Goal: Task Accomplishment & Management: Manage account settings

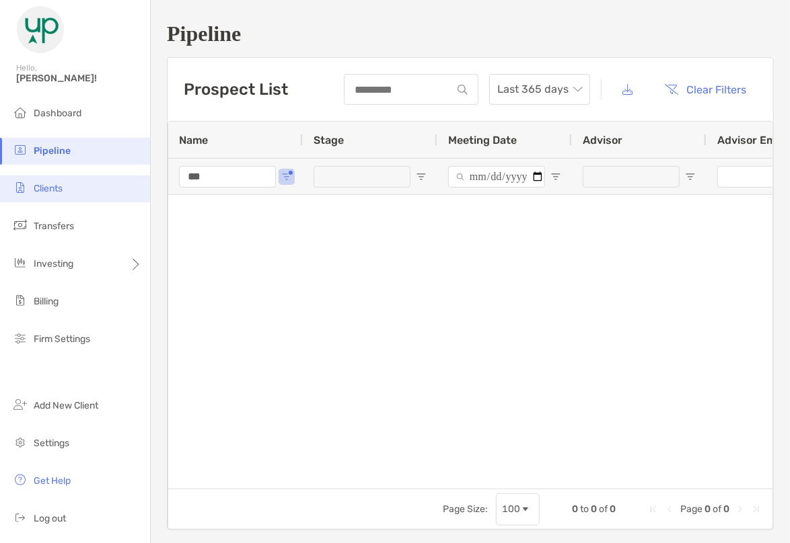
drag, startPoint x: 209, startPoint y: 176, endPoint x: 129, endPoint y: 184, distance: 80.4
click at [129, 184] on div "Pipeline Hello, [PERSON_NAME]! Dashboard Pipeline Clients Transfers Investing B…" at bounding box center [395, 271] width 790 height 543
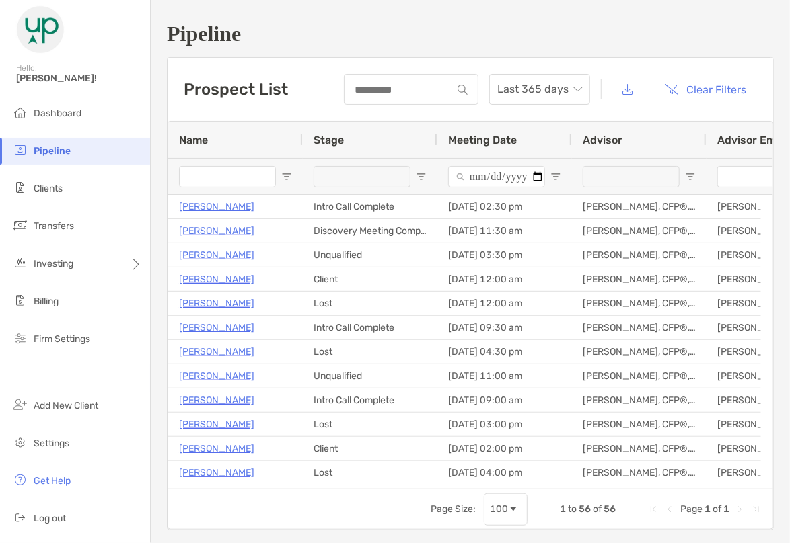
click at [206, 173] on input "Name Filter Input" at bounding box center [227, 177] width 97 height 22
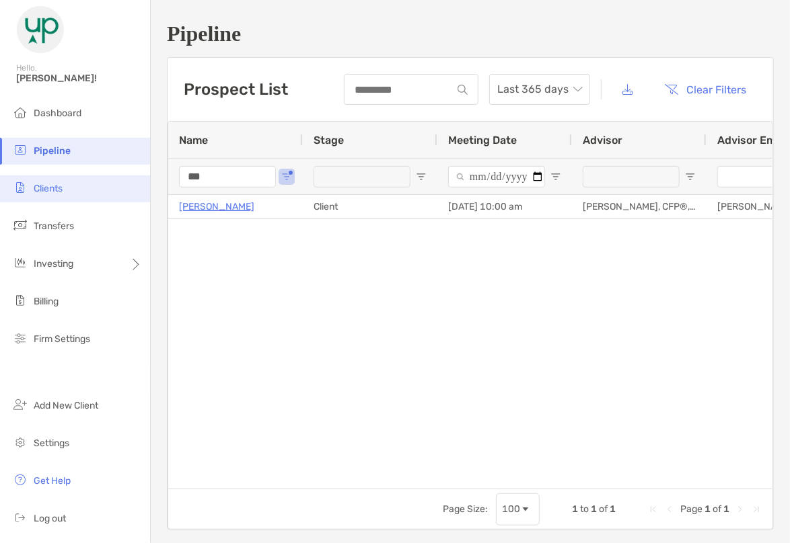
type input "***"
click at [56, 196] on li "Clients" at bounding box center [75, 189] width 150 height 27
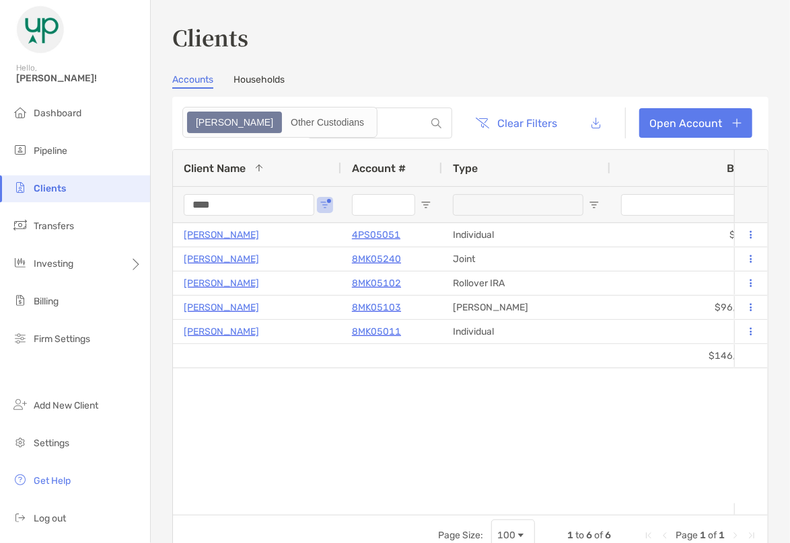
drag, startPoint x: 224, startPoint y: 206, endPoint x: 121, endPoint y: 207, distance: 102.9
click at [139, 197] on div "Clients Hello, [PERSON_NAME]! Dashboard Pipeline Clients Transfers Investing Bi…" at bounding box center [395, 271] width 790 height 543
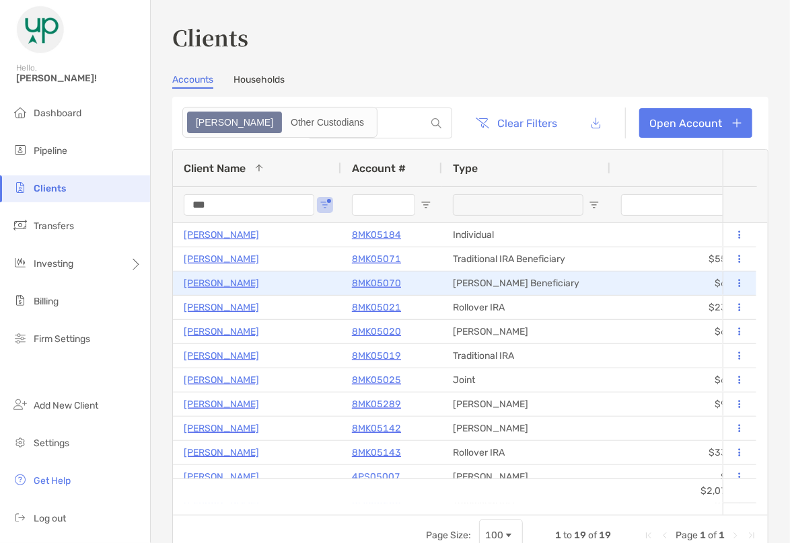
type input "***"
click at [212, 277] on p "[PERSON_NAME]" at bounding box center [221, 283] width 75 height 17
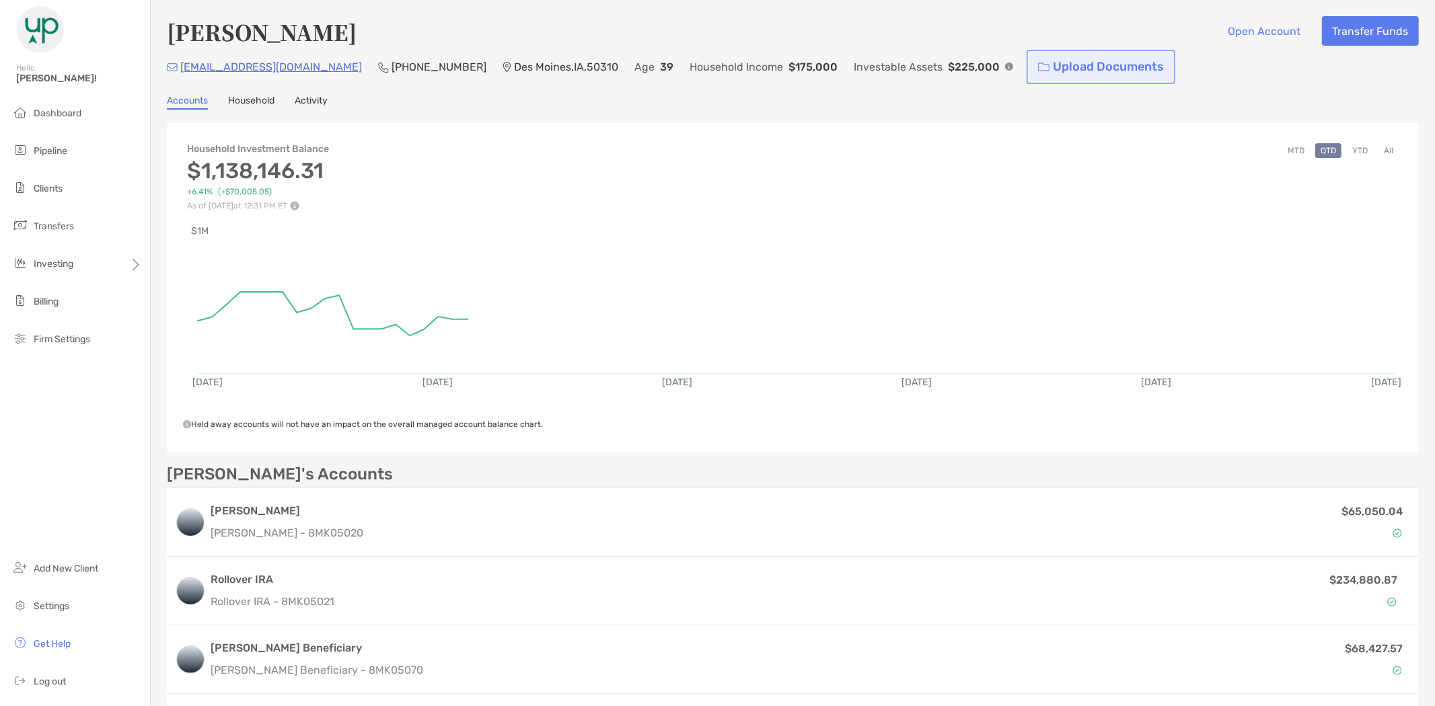
click at [789, 63] on link "Upload Documents" at bounding box center [1100, 66] width 143 height 29
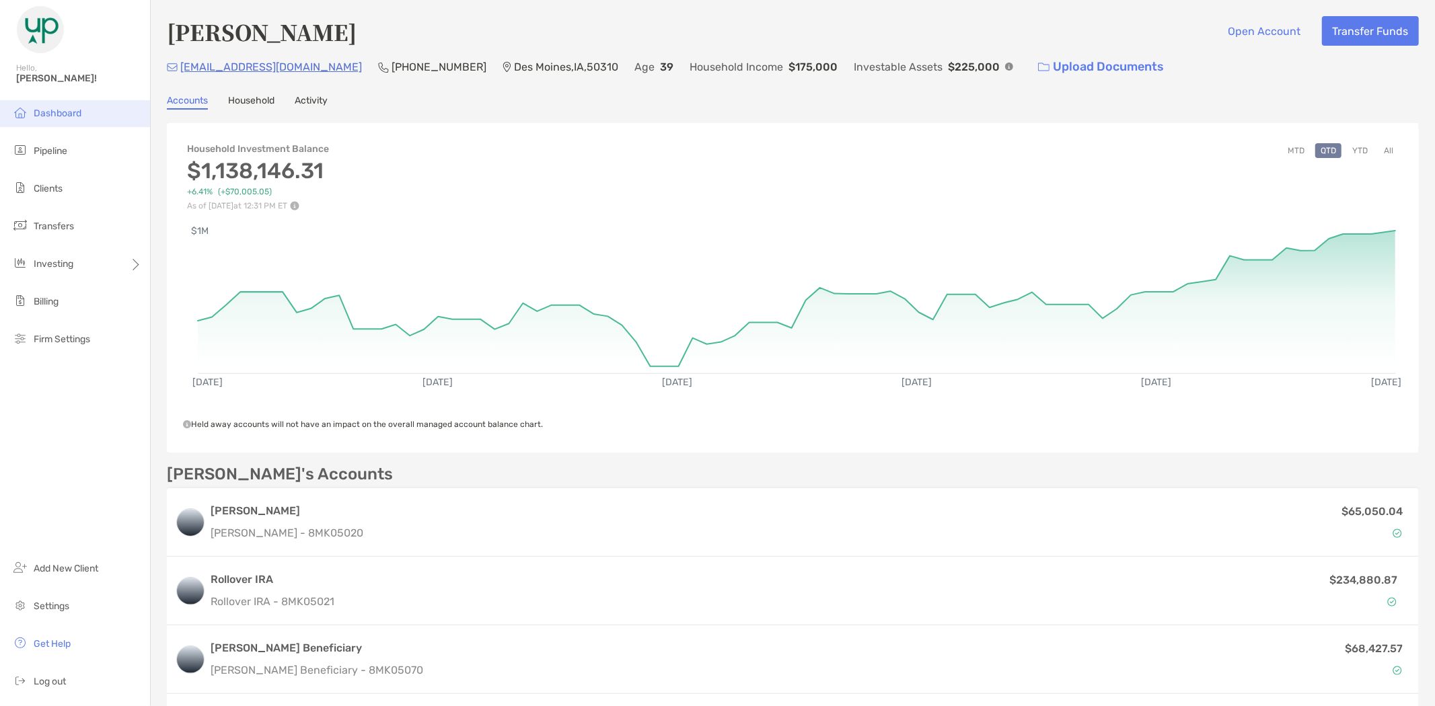
click at [59, 114] on span "Dashboard" at bounding box center [58, 113] width 48 height 11
